Goal: Transaction & Acquisition: Purchase product/service

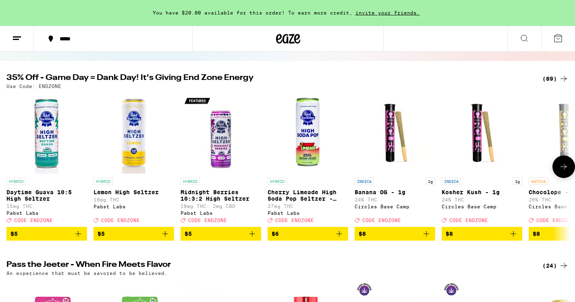
click at [564, 171] on icon at bounding box center [564, 167] width 10 height 10
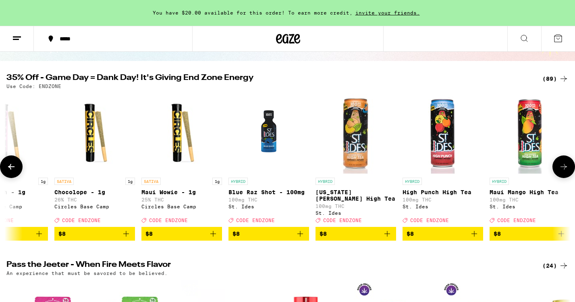
click at [564, 171] on icon at bounding box center [564, 167] width 10 height 10
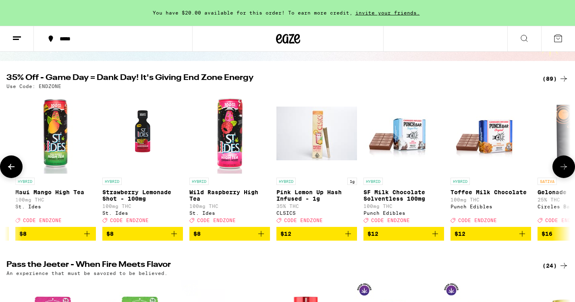
click at [564, 171] on icon at bounding box center [564, 167] width 10 height 10
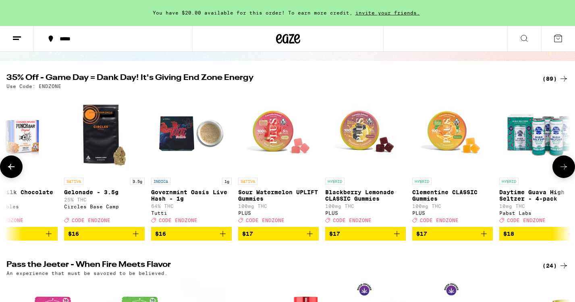
scroll to position [0, 1424]
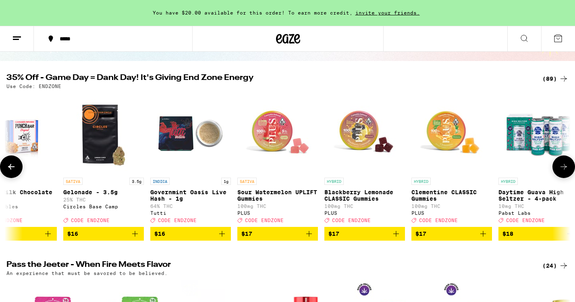
click at [564, 171] on icon at bounding box center [564, 167] width 10 height 10
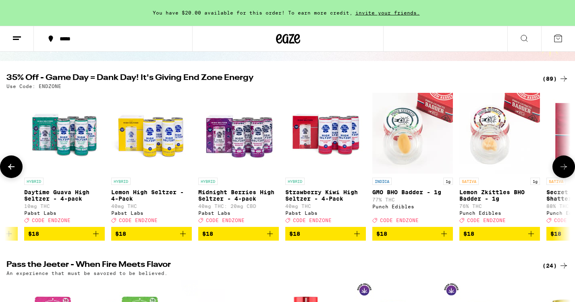
click at [564, 171] on icon at bounding box center [564, 167] width 10 height 10
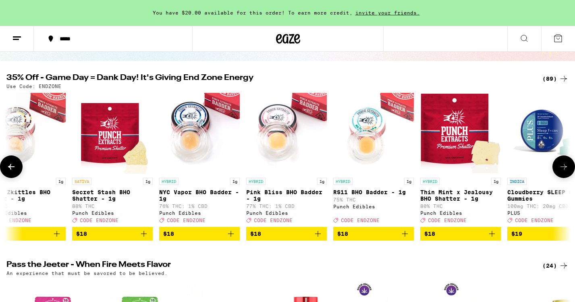
click at [564, 171] on icon at bounding box center [564, 167] width 10 height 10
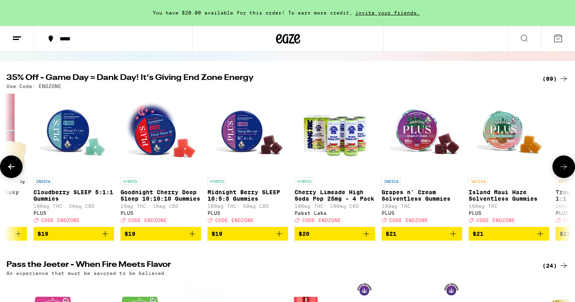
click at [564, 171] on icon at bounding box center [564, 167] width 10 height 10
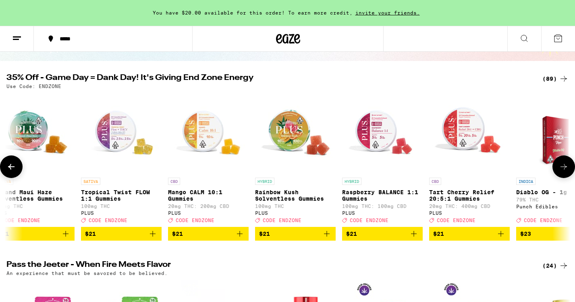
click at [564, 171] on icon at bounding box center [564, 167] width 10 height 10
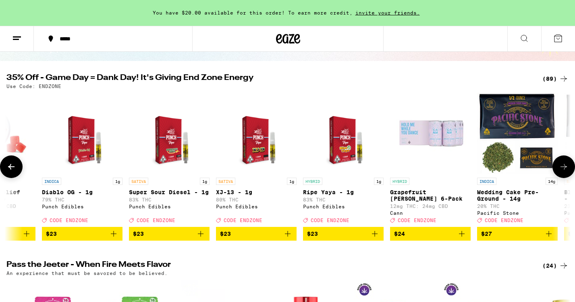
click at [564, 171] on icon at bounding box center [564, 167] width 10 height 10
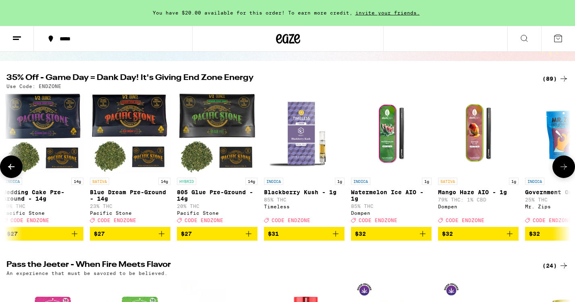
click at [564, 171] on icon at bounding box center [564, 167] width 10 height 10
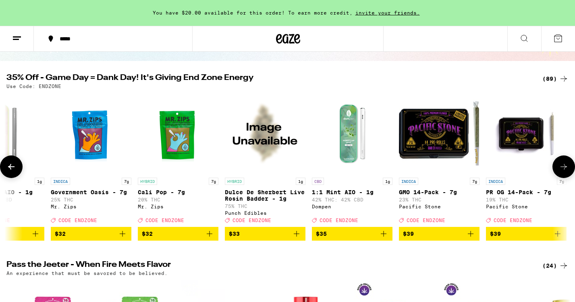
click at [564, 171] on icon at bounding box center [564, 167] width 10 height 10
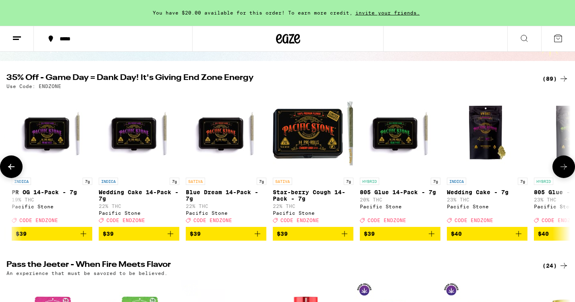
click at [564, 171] on icon at bounding box center [564, 167] width 10 height 10
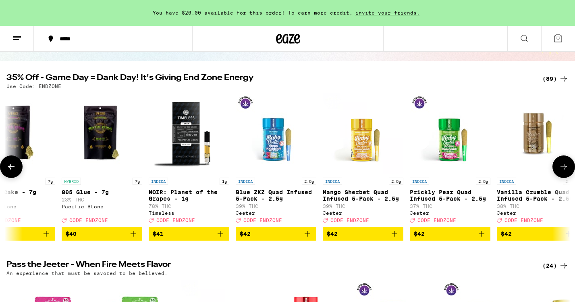
scroll to position [0, 5695]
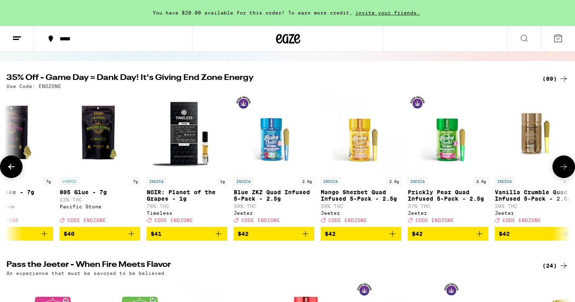
click at [564, 171] on icon at bounding box center [564, 167] width 10 height 10
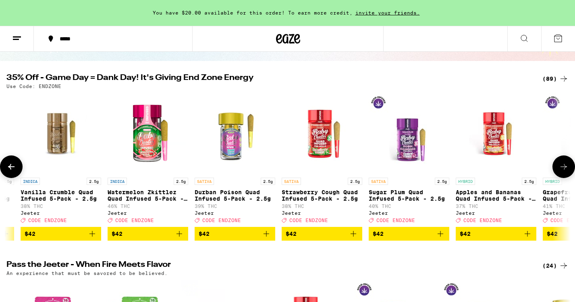
click at [564, 171] on icon at bounding box center [564, 167] width 10 height 10
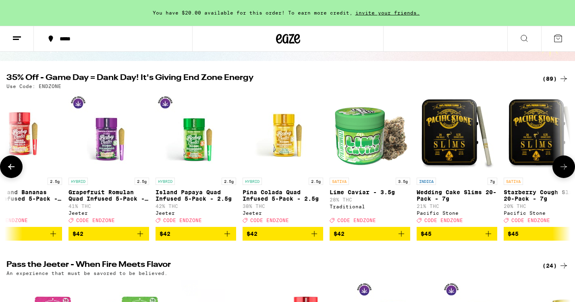
click at [564, 171] on icon at bounding box center [564, 167] width 10 height 10
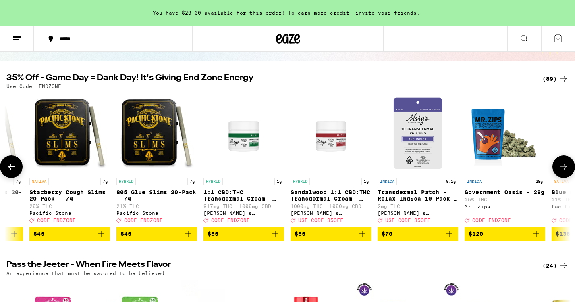
click at [564, 171] on icon at bounding box center [564, 167] width 10 height 10
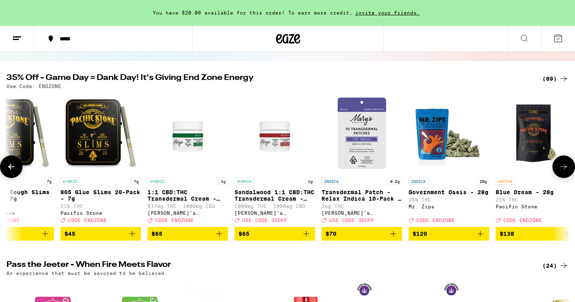
scroll to position [0, 7189]
